Goal: Task Accomplishment & Management: Use online tool/utility

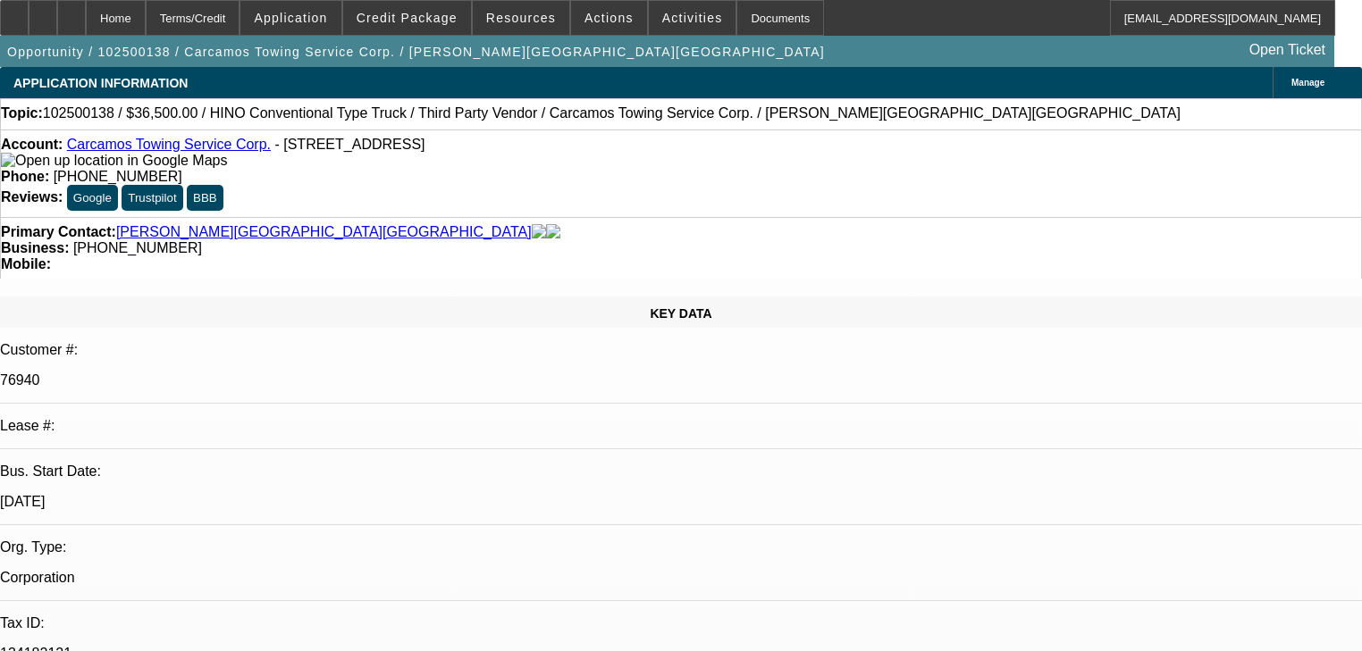
select select "0"
select select "6"
select select "0"
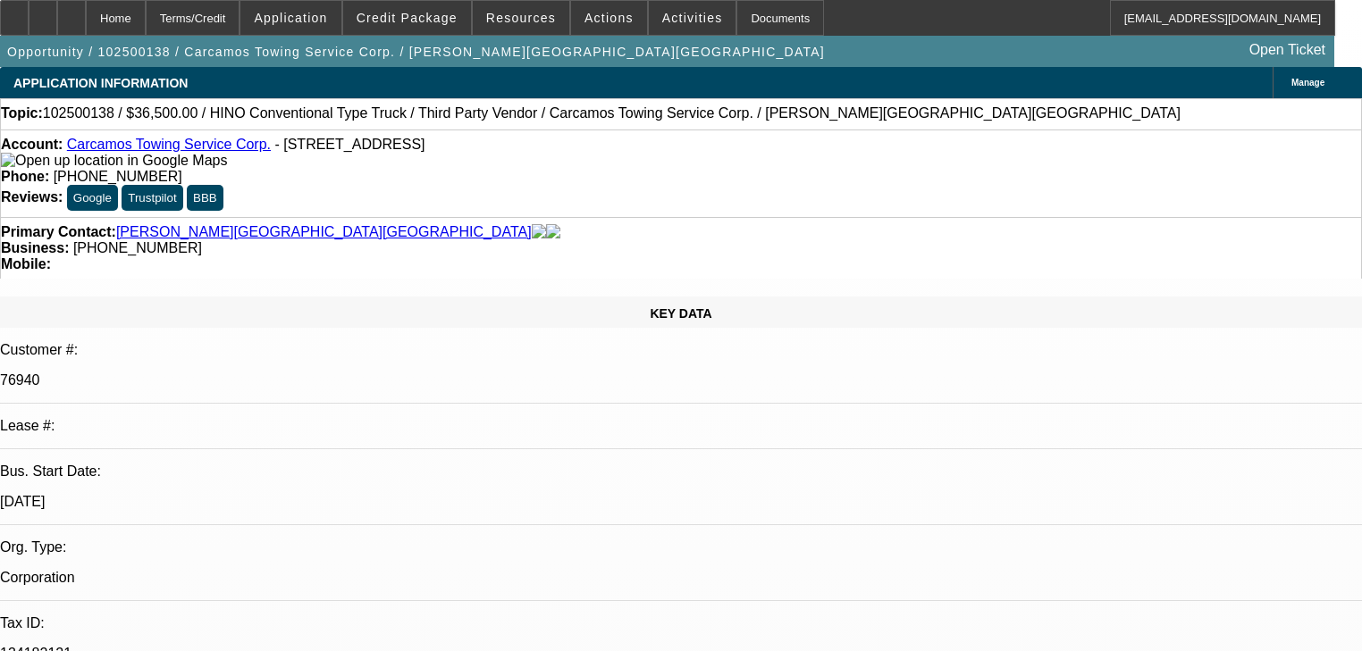
select select "0"
select select "6"
select select "0"
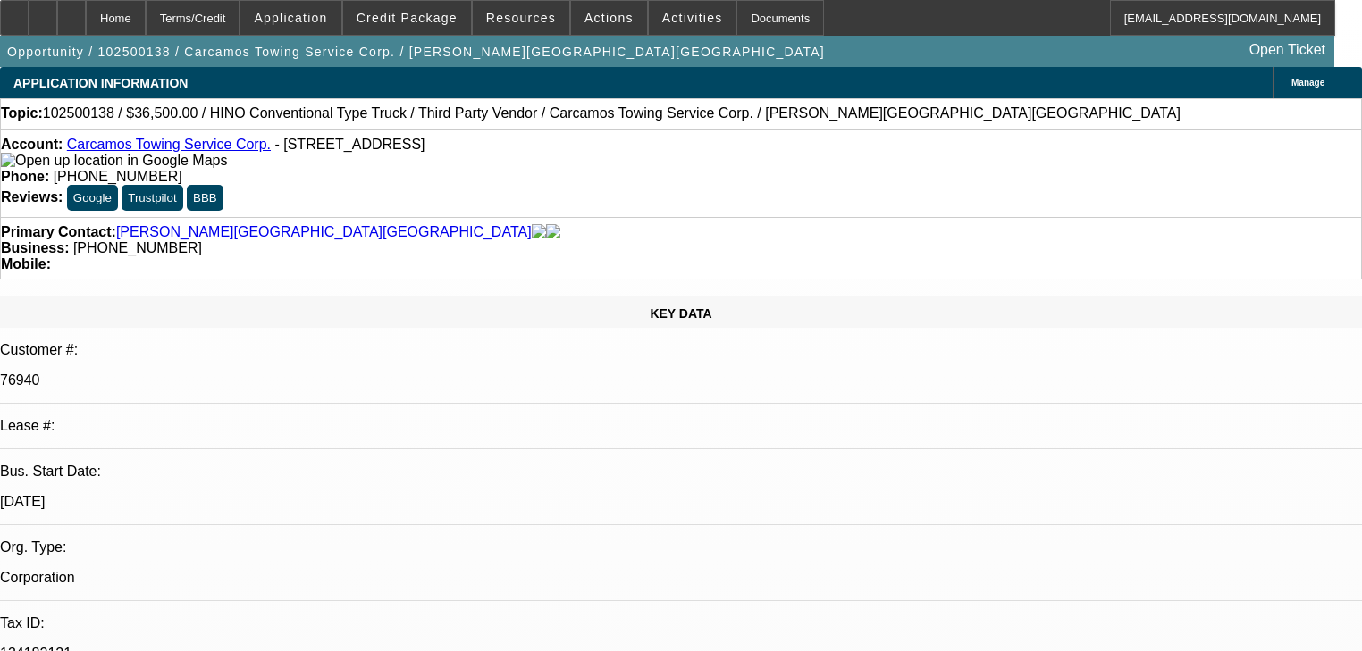
select select "0.1"
select select "4"
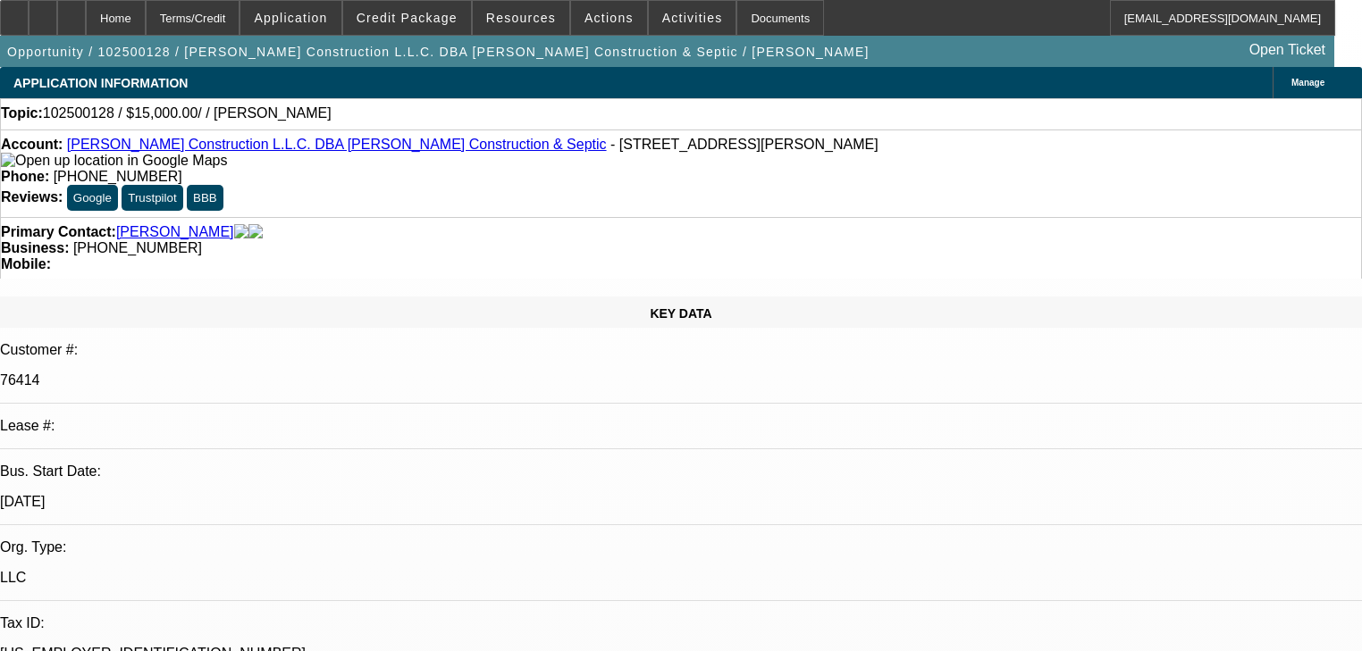
select select "0"
select select "2"
select select "0.1"
select select "4"
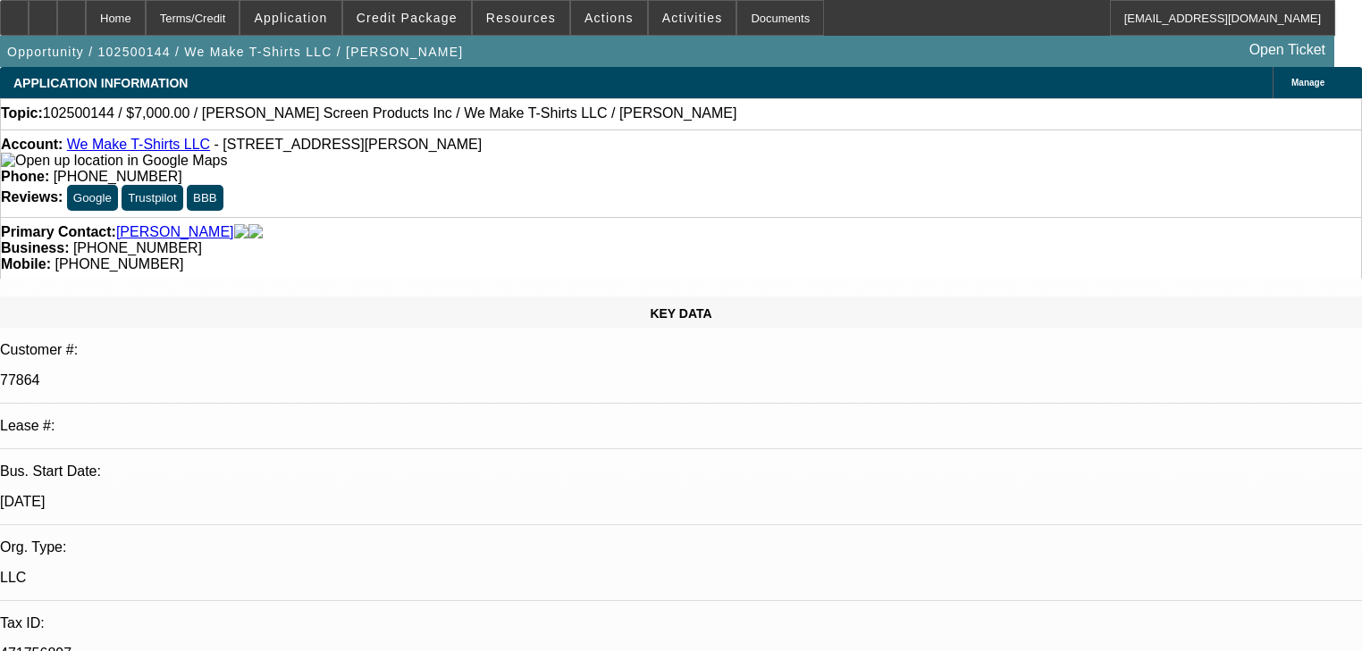
select select "0"
select select "2"
select select "0.1"
select select "4"
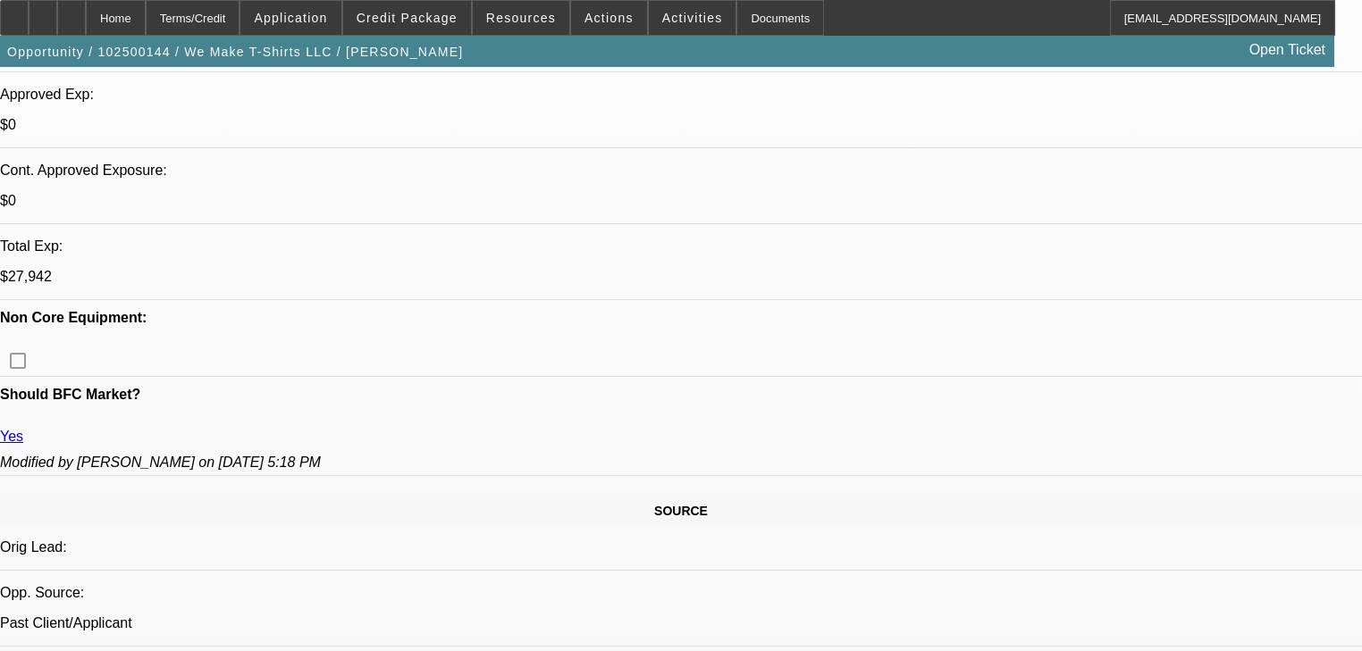
scroll to position [929, 0]
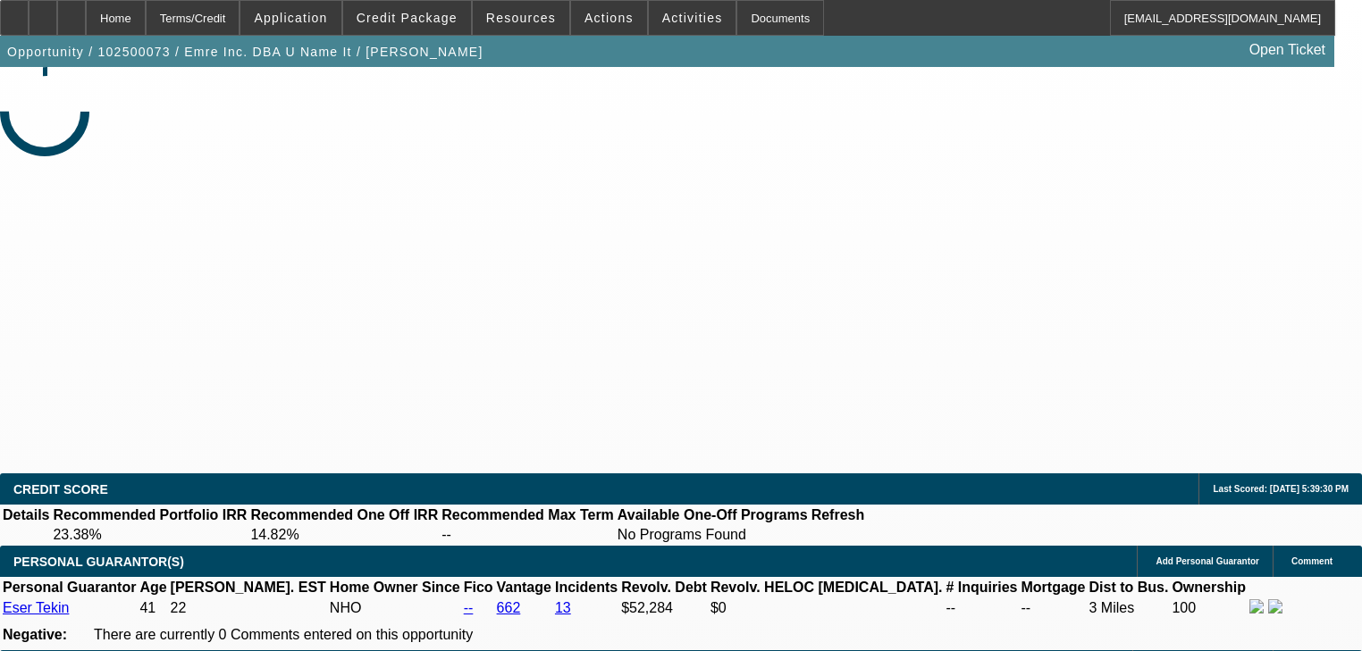
select select "0"
select select "2"
select select "0.1"
select select "4"
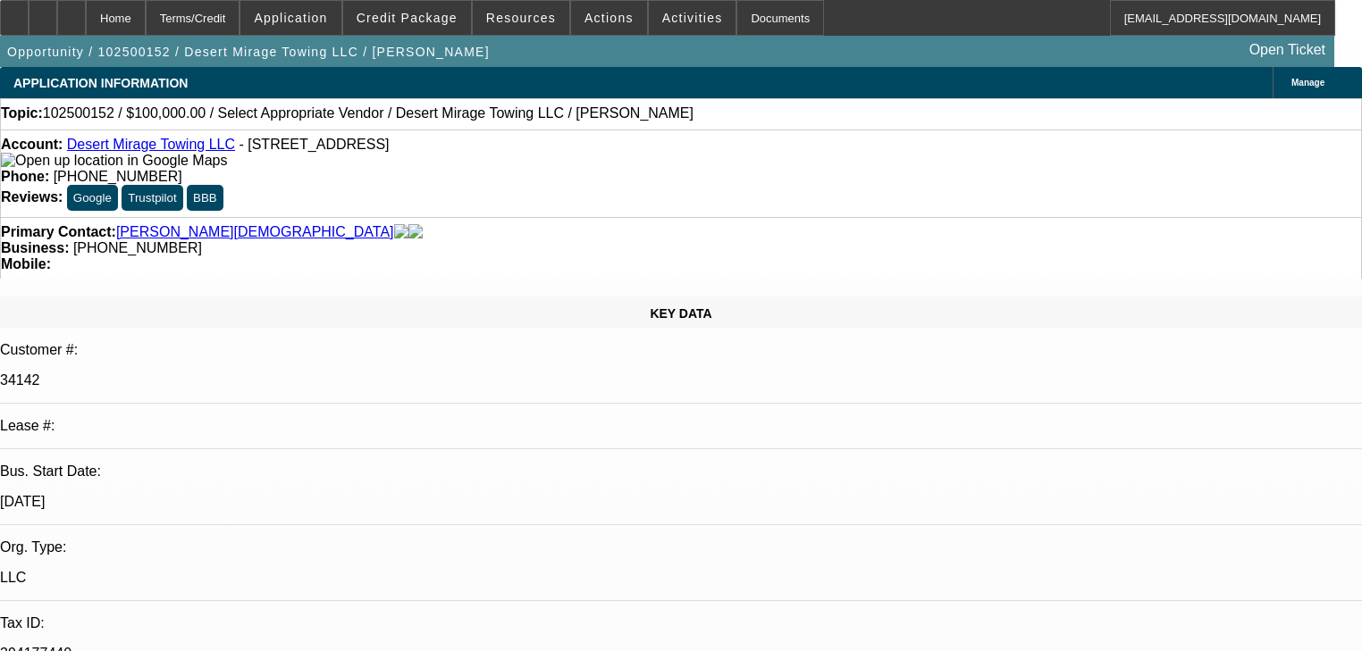
select select "0"
select select "2"
select select "0.1"
select select "4"
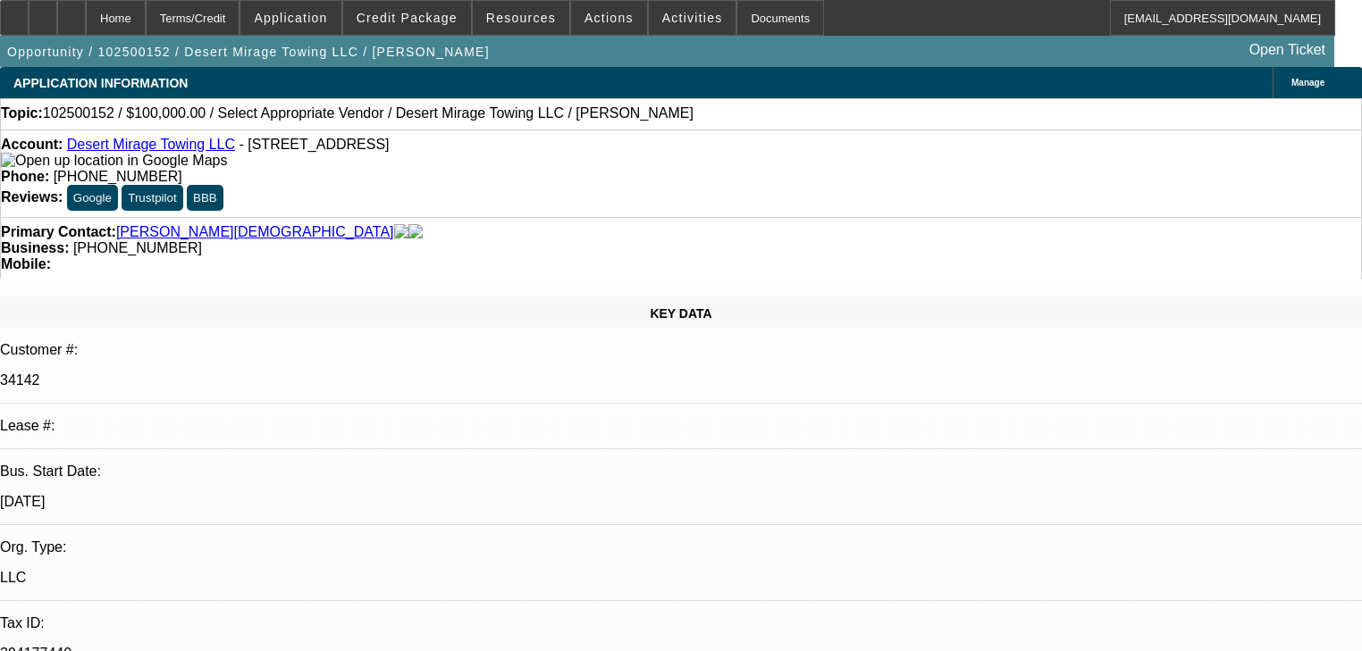
select select "1"
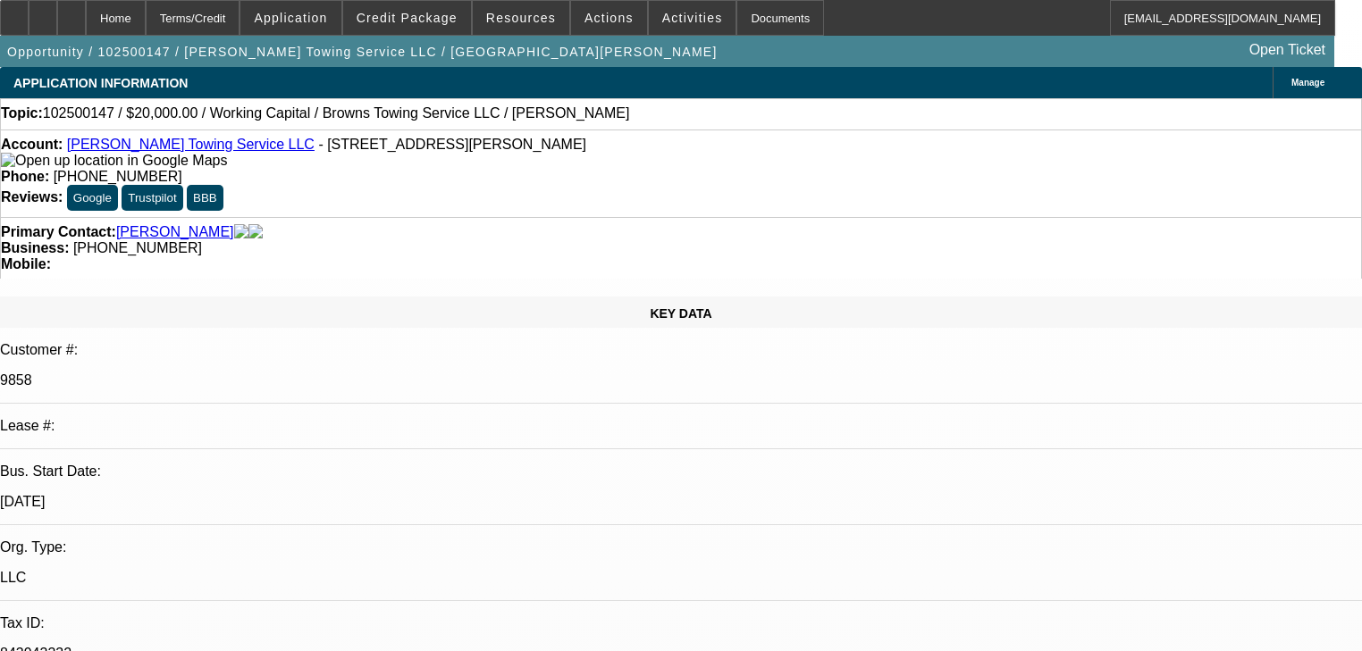
select select "0"
select select "2"
select select "0.1"
select select "4"
